Goal: Transaction & Acquisition: Book appointment/travel/reservation

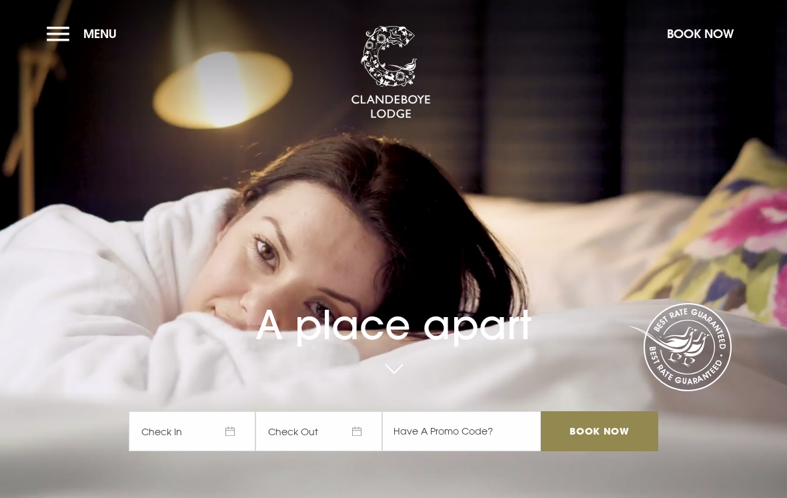
click at [59, 29] on button "Menu" at bounding box center [85, 33] width 77 height 29
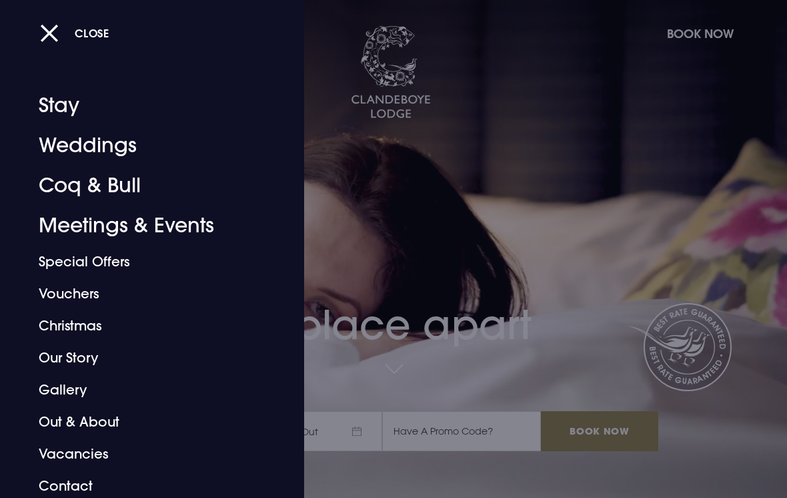
click at [123, 183] on link "Coq & Bull" at bounding box center [143, 185] width 209 height 40
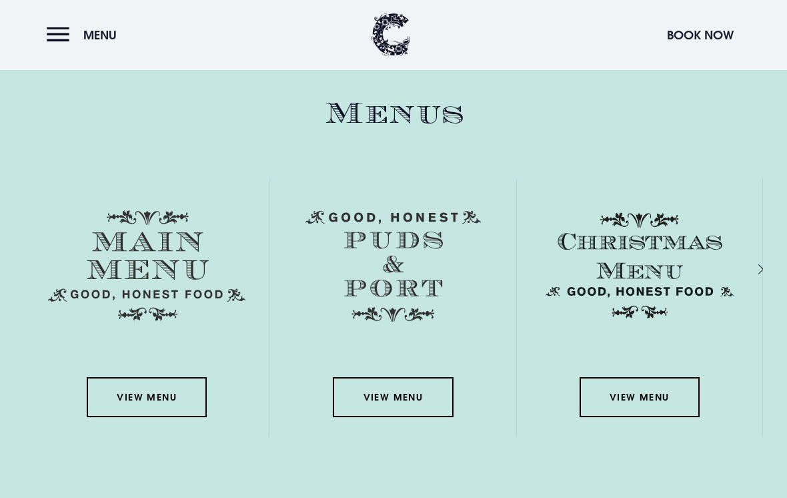
scroll to position [2140, 0]
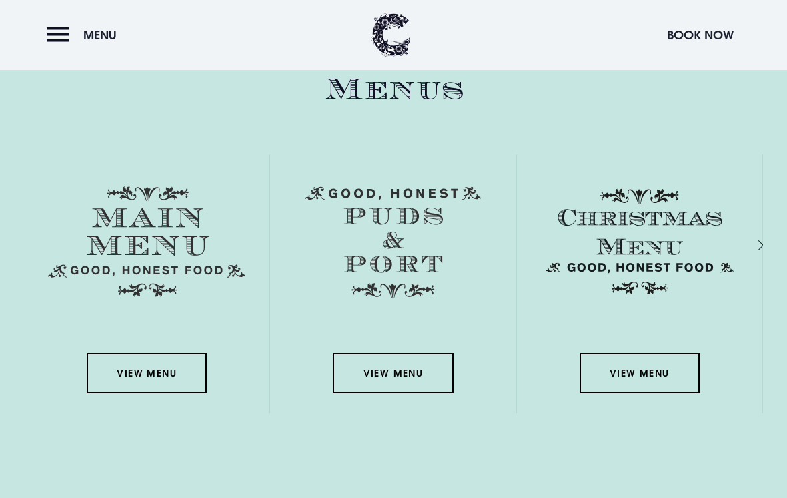
click at [145, 390] on link "View Menu" at bounding box center [147, 373] width 120 height 40
click at [625, 392] on link "View Menu" at bounding box center [640, 374] width 120 height 40
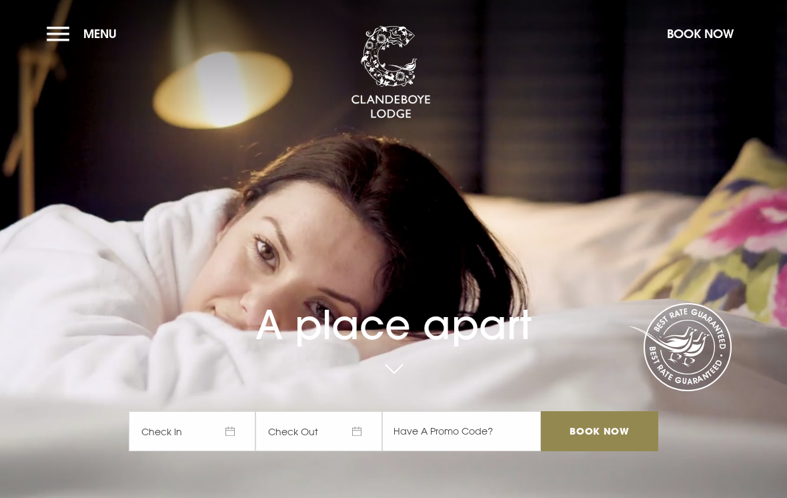
click at [60, 45] on button "Menu" at bounding box center [85, 33] width 77 height 29
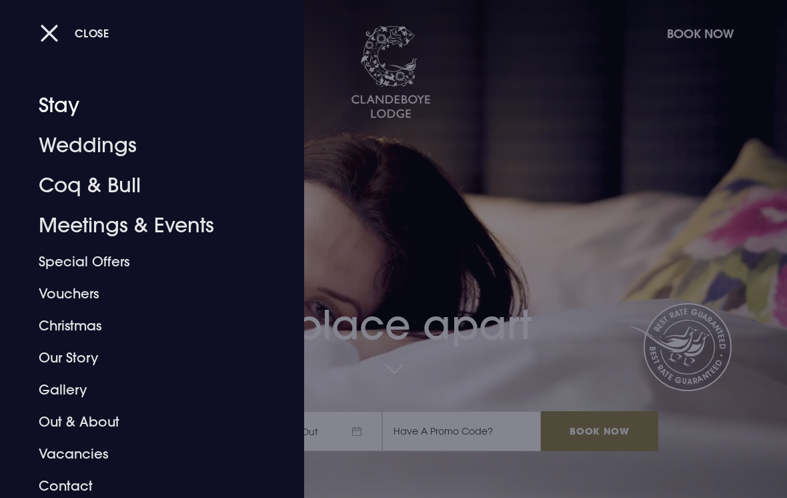
click at [61, 109] on link "Stay" at bounding box center [143, 105] width 209 height 40
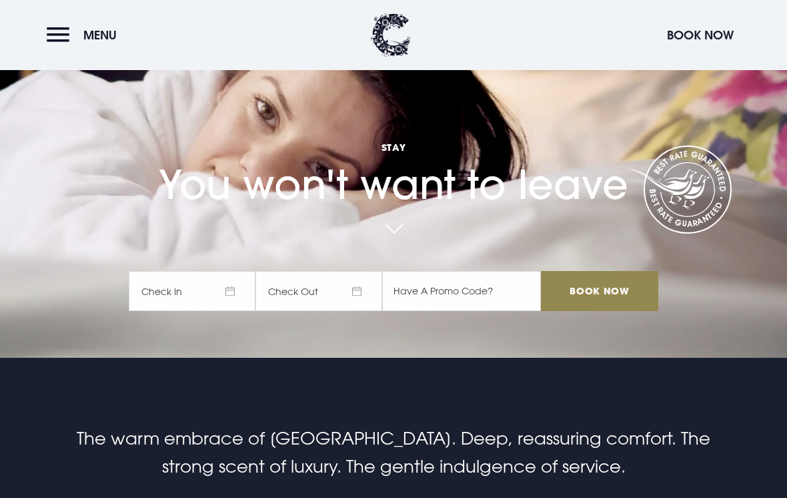
scroll to position [137, 0]
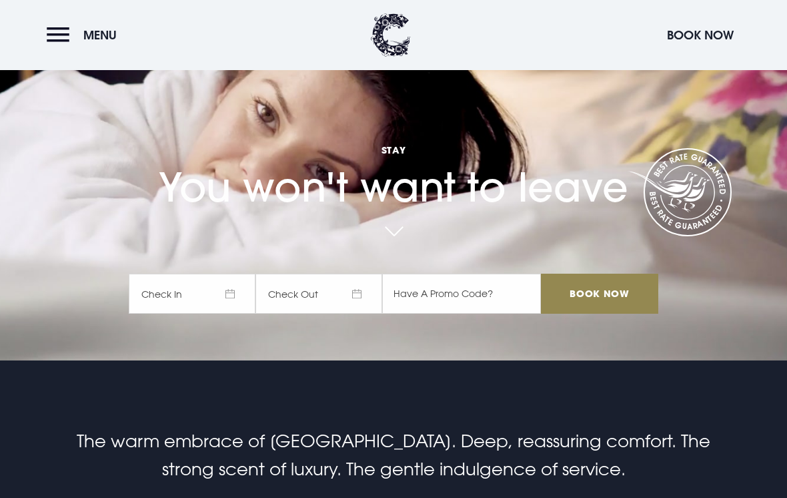
click at [232, 314] on span "Check In" at bounding box center [192, 294] width 127 height 40
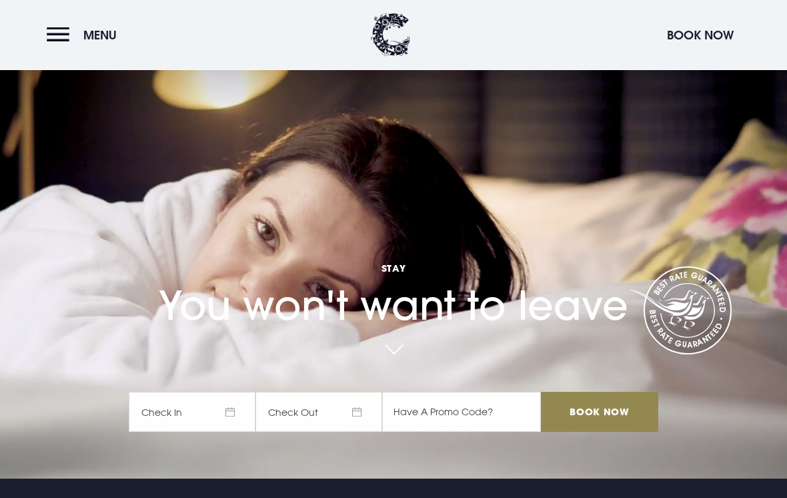
scroll to position [19, 0]
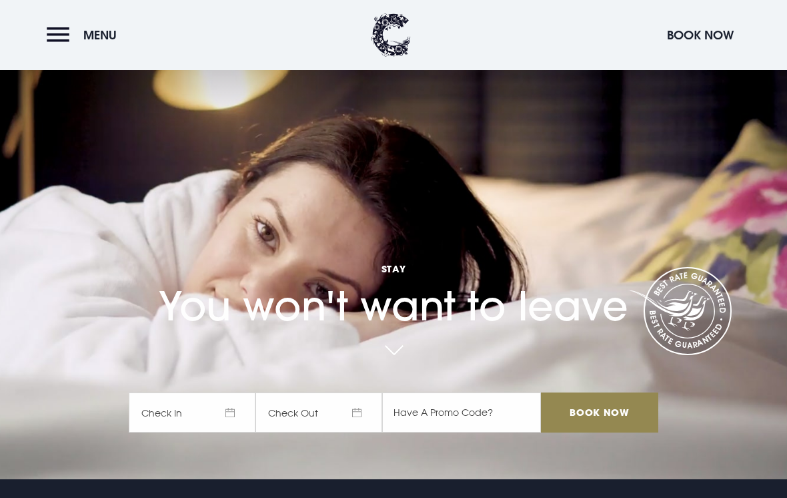
click at [220, 429] on span "Check In" at bounding box center [192, 412] width 127 height 40
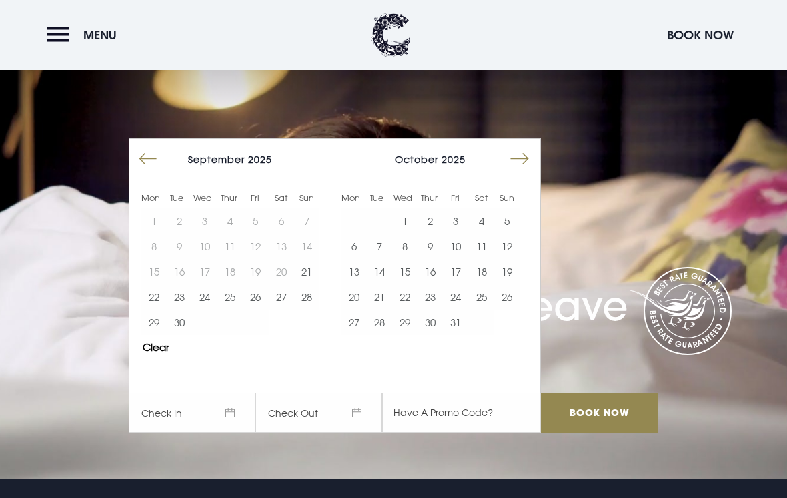
click at [523, 171] on button "Move forward to switch to the next month." at bounding box center [519, 158] width 25 height 25
click at [526, 171] on button "Move forward to switch to the next month." at bounding box center [519, 158] width 25 height 25
click at [528, 171] on button "Move forward to switch to the next month." at bounding box center [519, 158] width 25 height 25
click at [524, 171] on button "Move forward to switch to the next month." at bounding box center [519, 158] width 25 height 25
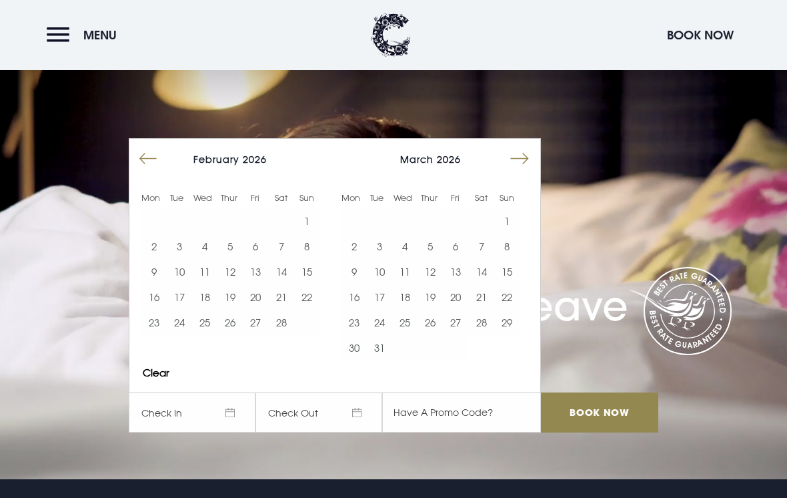
click at [508, 234] on button "1" at bounding box center [506, 220] width 25 height 25
click at [384, 259] on button "3" at bounding box center [379, 246] width 25 height 25
click at [578, 432] on input "Book Now" at bounding box center [599, 412] width 117 height 40
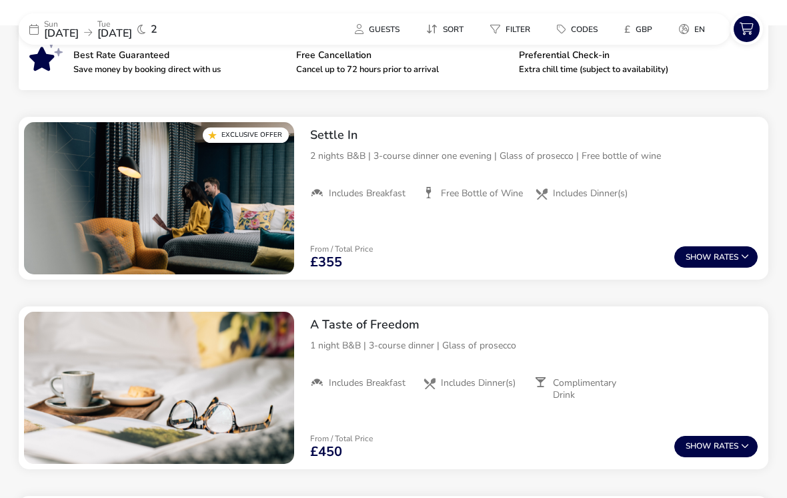
scroll to position [482, 0]
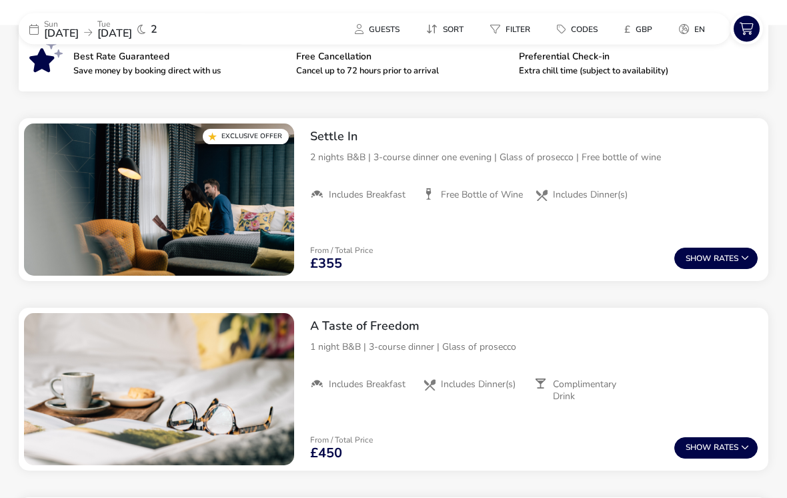
click at [723, 256] on button "Show Rates" at bounding box center [716, 258] width 83 height 21
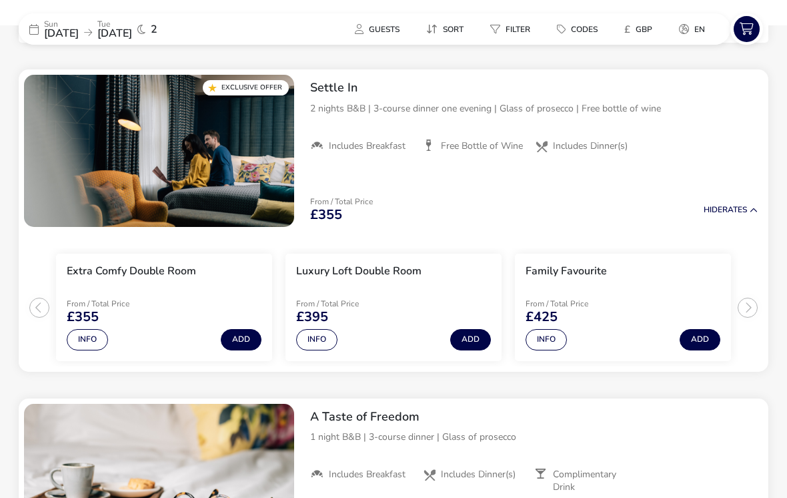
scroll to position [533, 0]
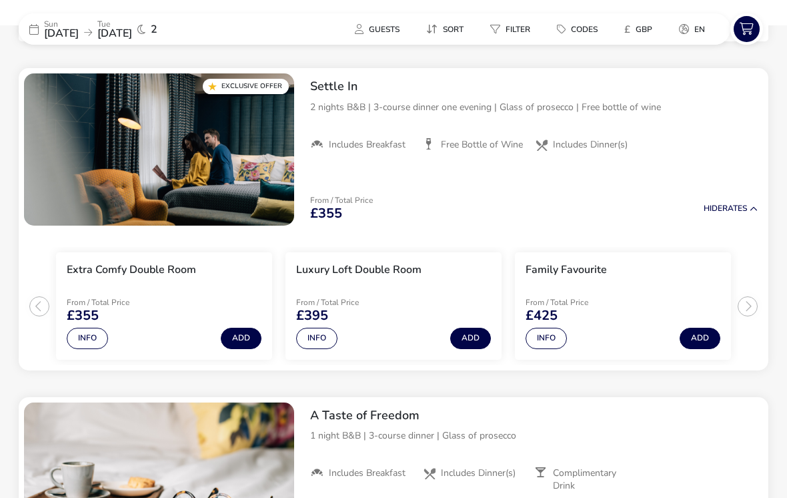
click at [386, 25] on span "Guests" at bounding box center [384, 29] width 31 height 11
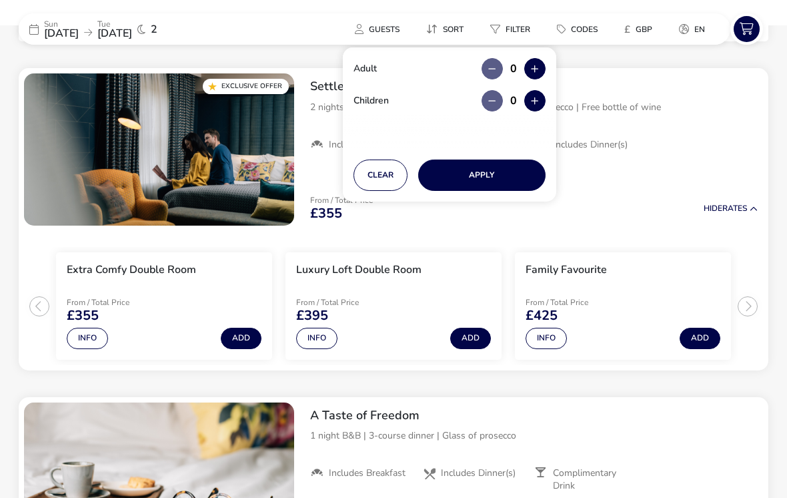
click at [538, 67] on icon "button" at bounding box center [534, 69] width 7 height 9
click at [539, 72] on button "button" at bounding box center [534, 68] width 21 height 21
type input "2"
click at [482, 173] on button "Apply" at bounding box center [481, 174] width 127 height 31
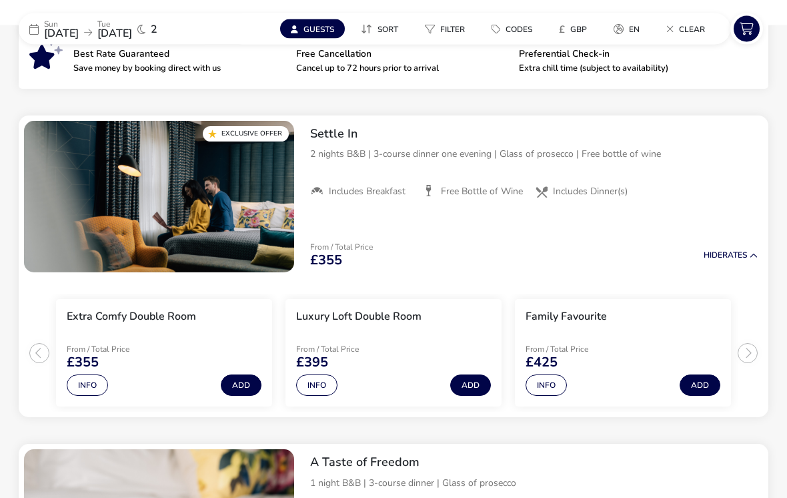
scroll to position [503, 0]
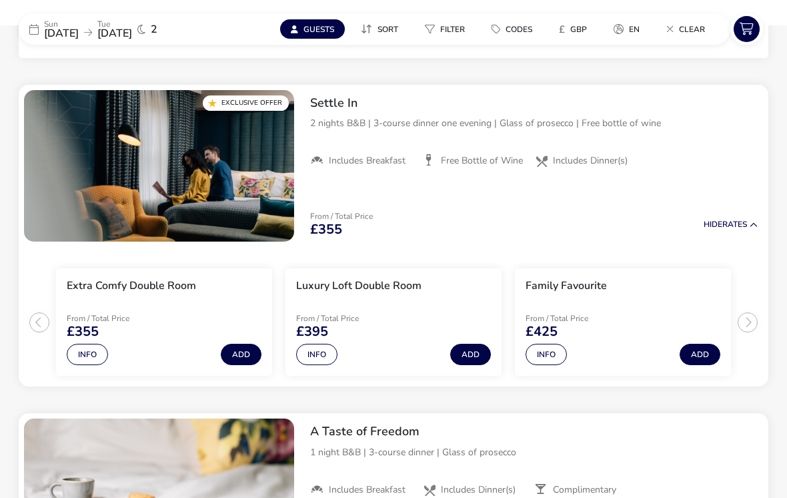
click at [321, 353] on button "Info" at bounding box center [316, 354] width 41 height 21
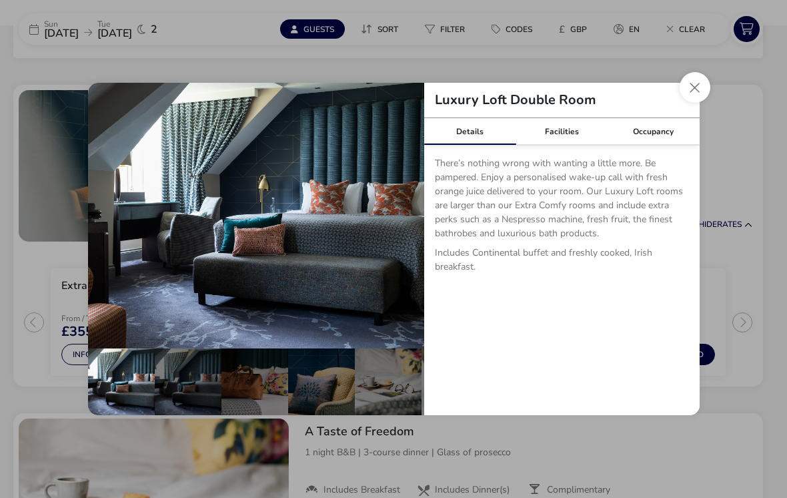
click at [187, 401] on div "details" at bounding box center [188, 381] width 67 height 67
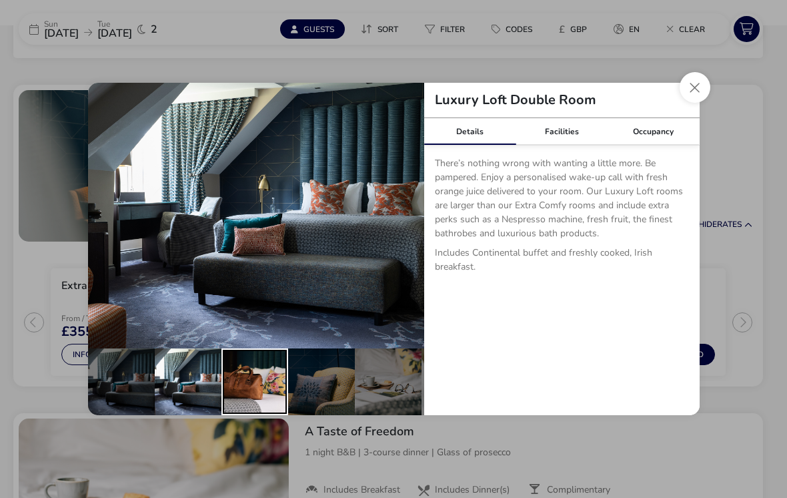
click at [261, 403] on div "details" at bounding box center [255, 381] width 67 height 67
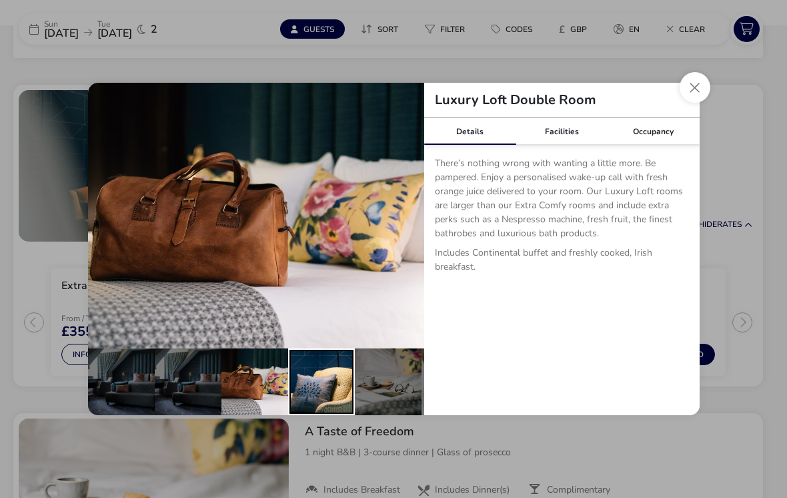
click at [316, 404] on div "details" at bounding box center [321, 381] width 67 height 67
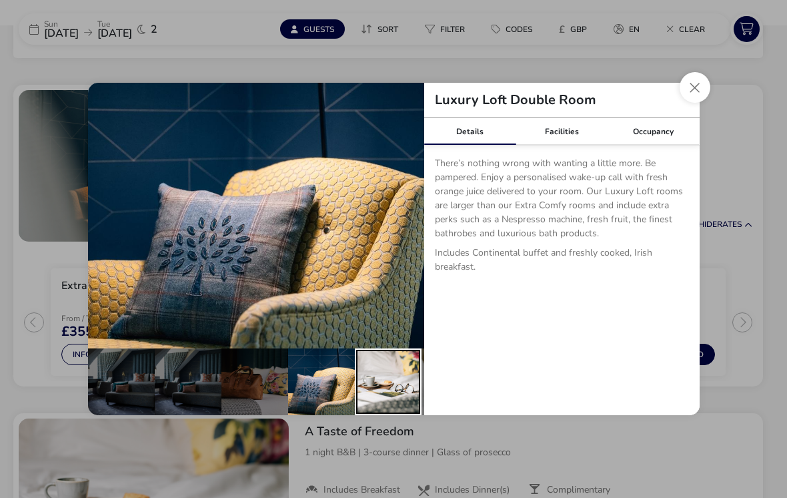
click at [386, 408] on div "details" at bounding box center [388, 381] width 67 height 67
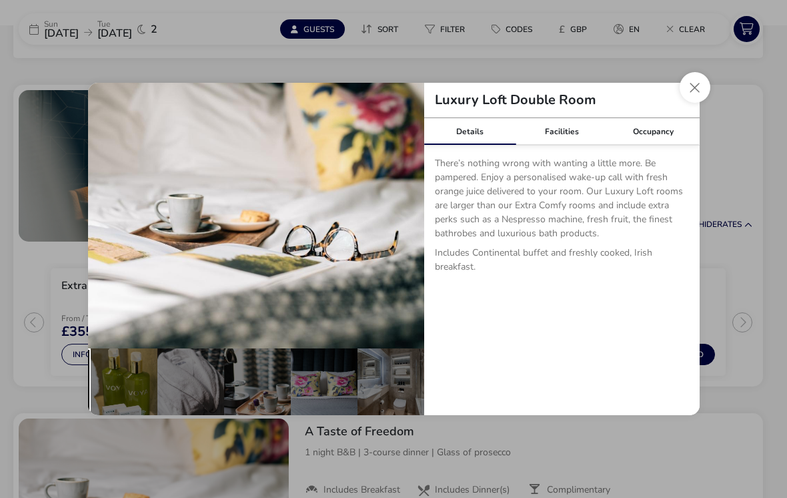
scroll to position [0, 331]
click at [688, 97] on button "Close dialog" at bounding box center [695, 87] width 31 height 31
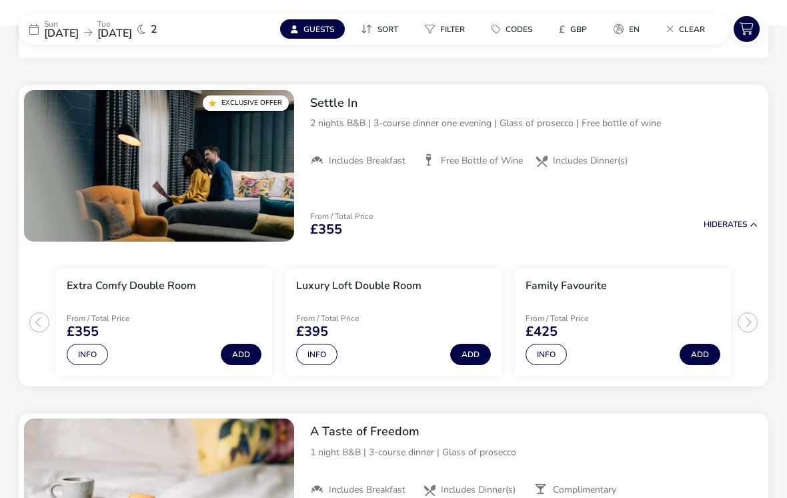
click at [762, 326] on ul "Extra Comfy Double Room From / Total Price £355 Info Add Luxury Loft Double Roo…" at bounding box center [394, 316] width 750 height 139
click at [747, 324] on ul "Extra Comfy Double Room From / Total Price £355 Info Add Luxury Loft Double Roo…" at bounding box center [394, 316] width 750 height 139
click at [755, 324] on ul "Extra Comfy Double Room From / Total Price £355 Info Add Luxury Loft Double Roo…" at bounding box center [394, 316] width 750 height 139
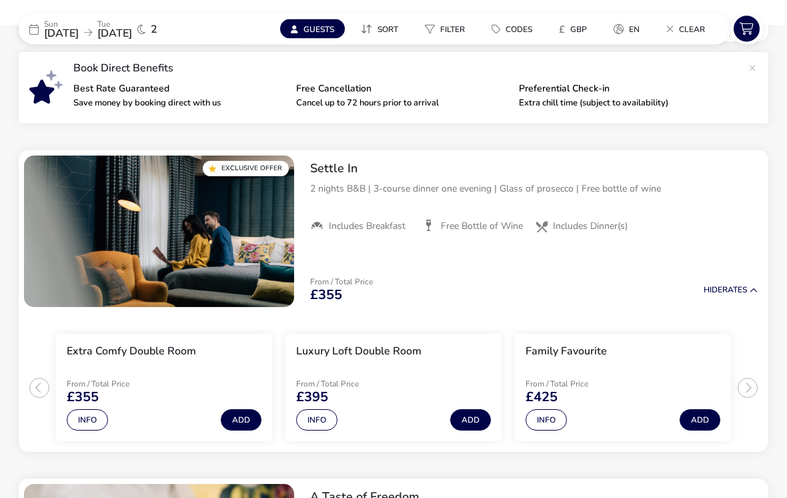
scroll to position [446, 0]
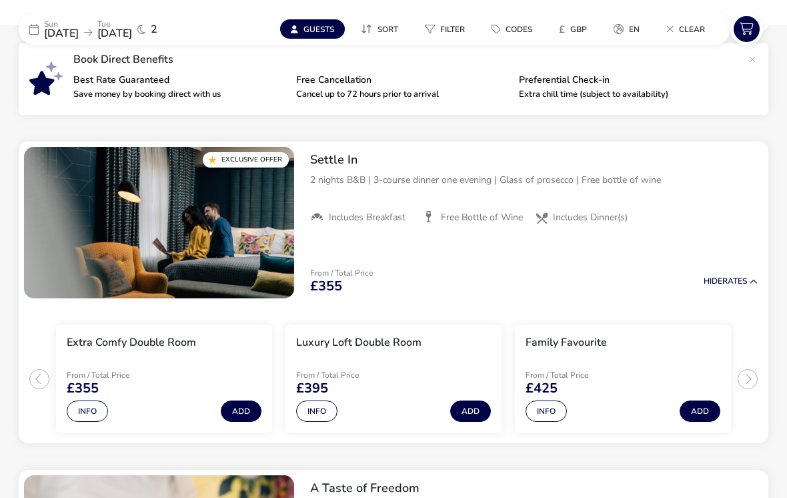
click at [742, 278] on button "Hide Rates" at bounding box center [731, 281] width 54 height 9
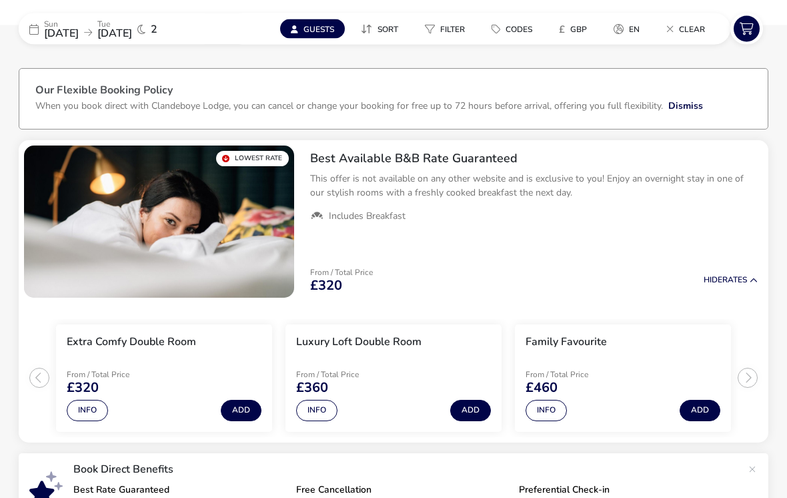
scroll to position [0, 0]
